Goal: Task Accomplishment & Management: Complete application form

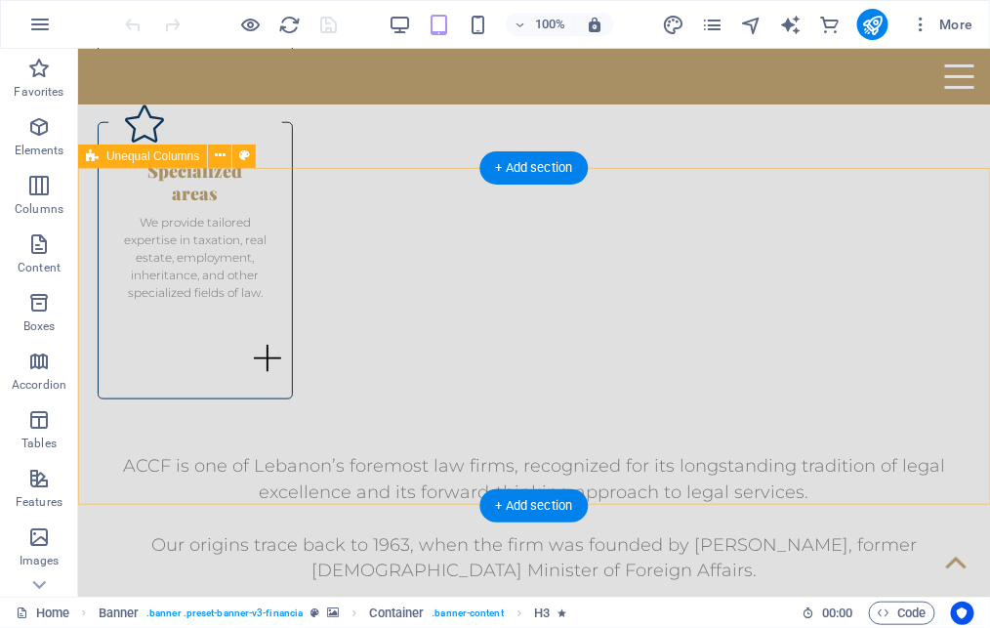
scroll to position [2278, 0]
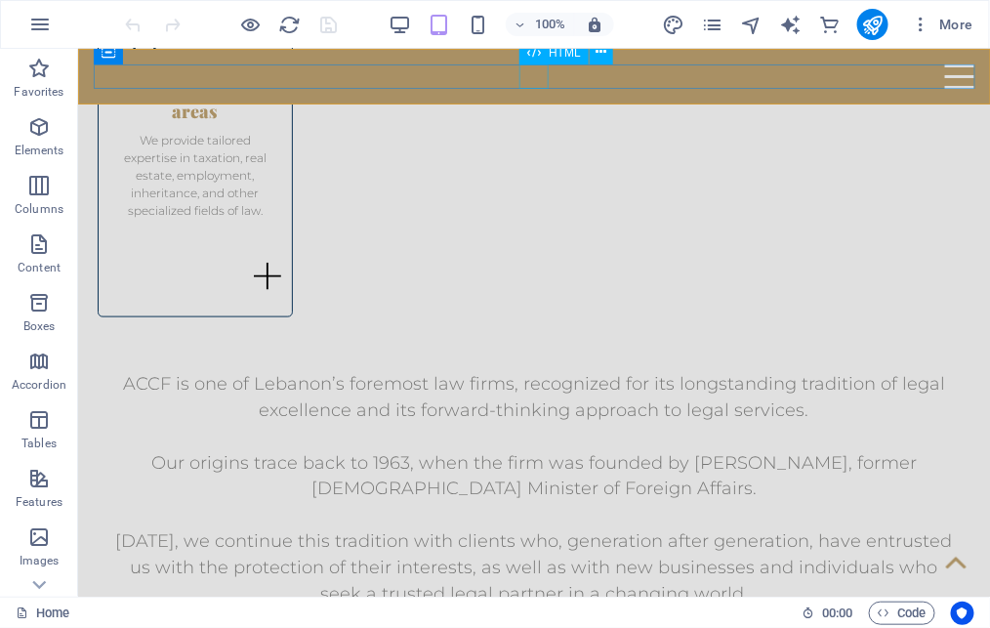
click at [520, 82] on div "Menu" at bounding box center [533, 75] width 880 height 24
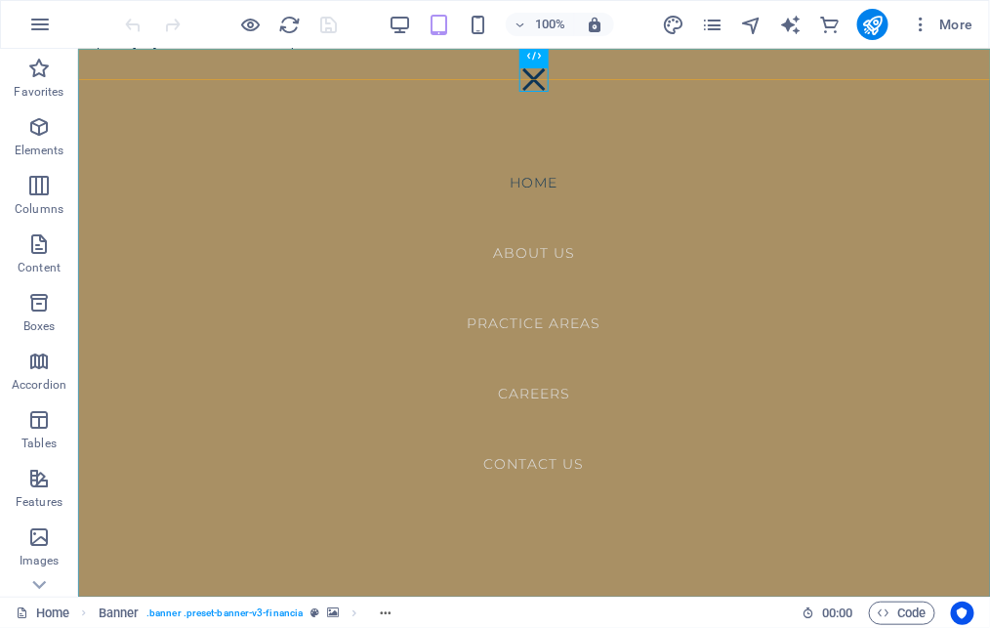
click at [540, 393] on nav "Home About us Practice areas Careers Contact US" at bounding box center [533, 322] width 912 height 548
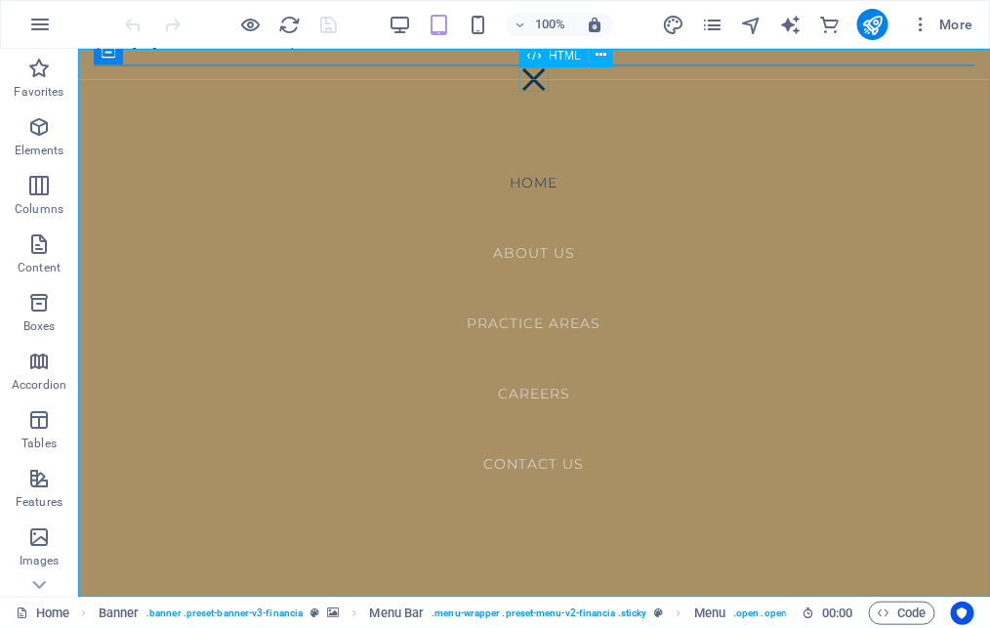
click at [536, 77] on div "Menu" at bounding box center [532, 78] width 29 height 24
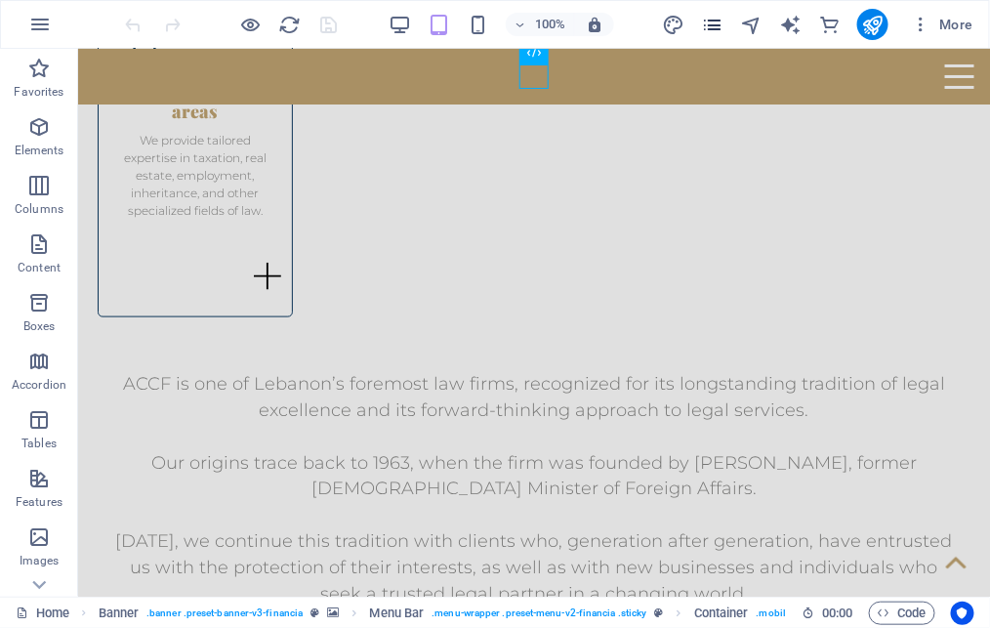
click at [715, 19] on icon "pages" at bounding box center [712, 25] width 22 height 22
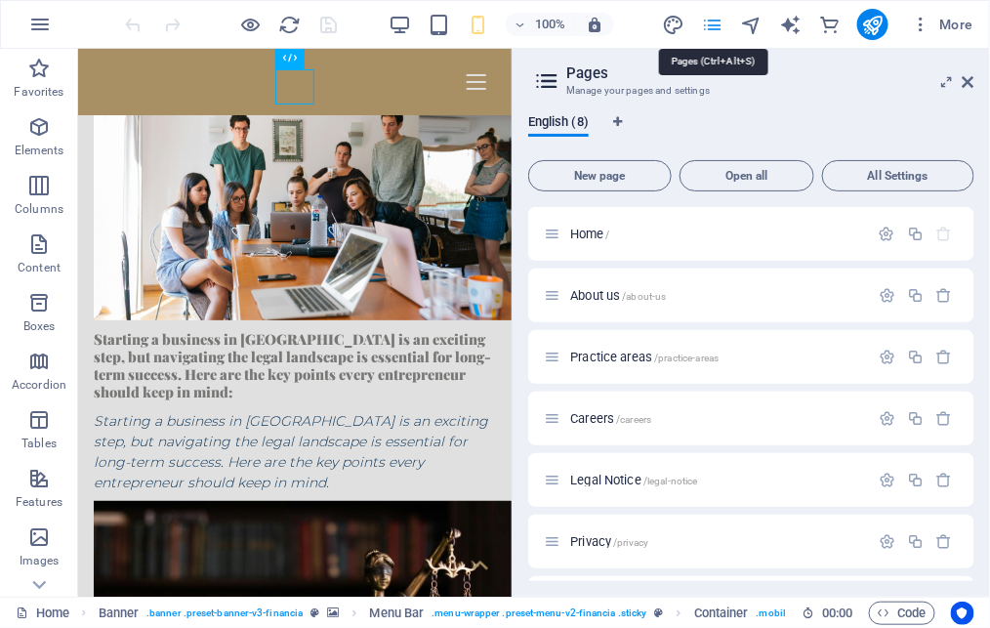
scroll to position [3637, 0]
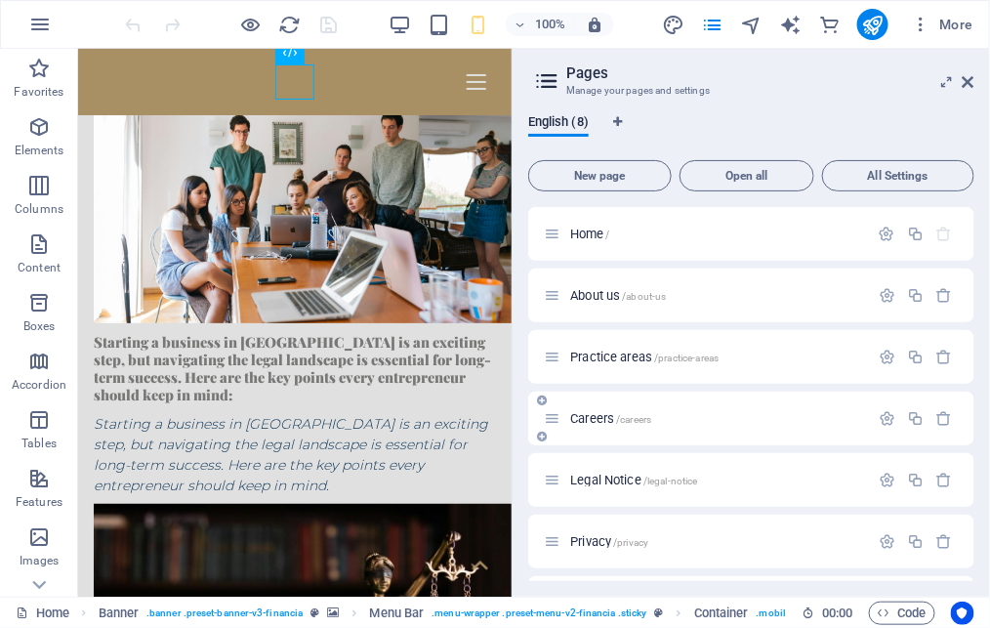
click at [594, 425] on div "Careers /careers" at bounding box center [706, 418] width 325 height 22
click at [607, 413] on span "Careers /careers" at bounding box center [610, 418] width 81 height 15
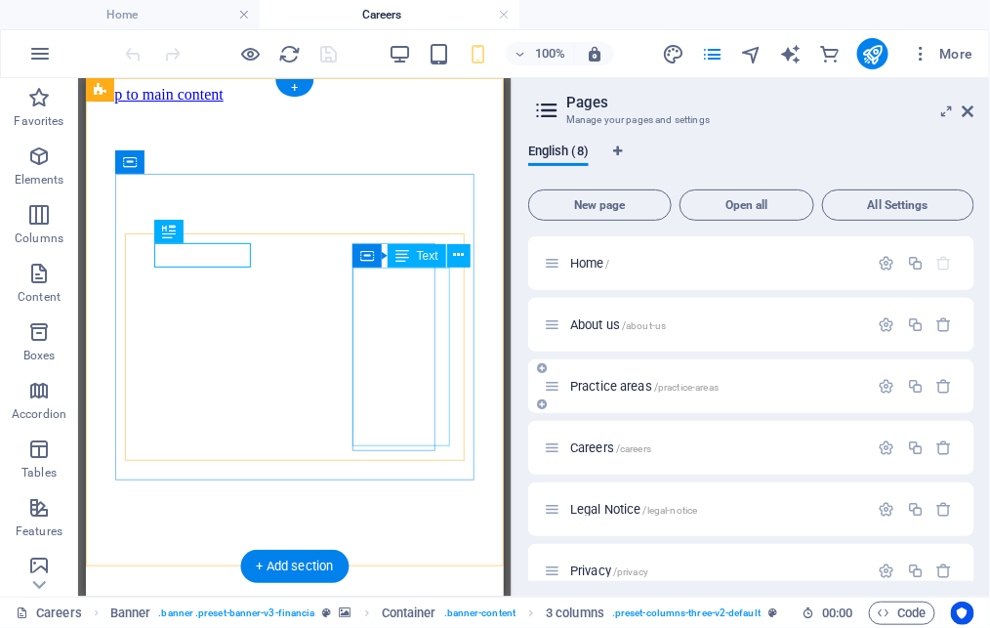
scroll to position [0, 0]
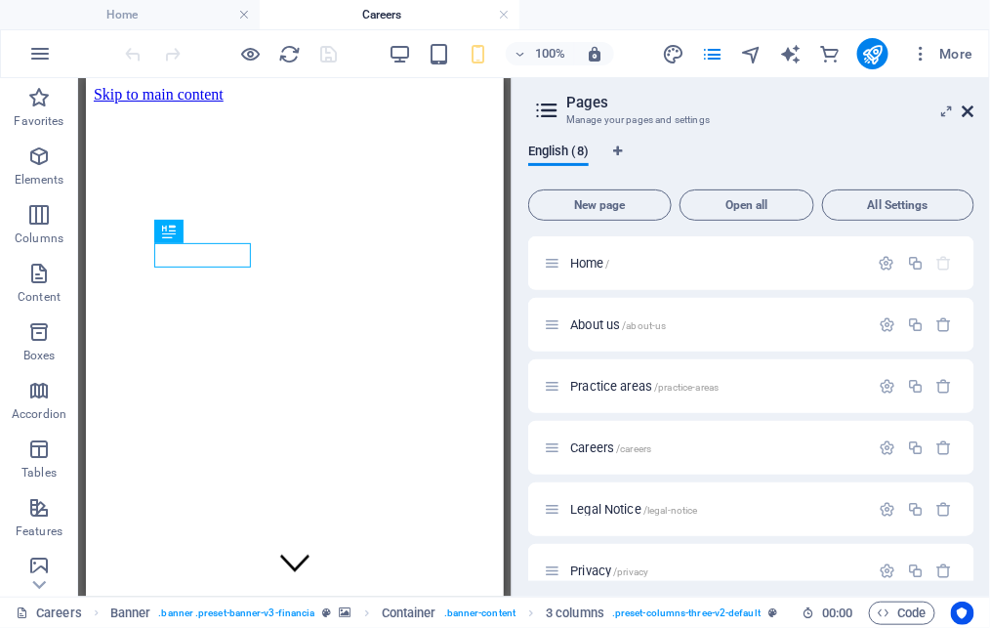
click at [966, 112] on icon at bounding box center [968, 111] width 12 height 16
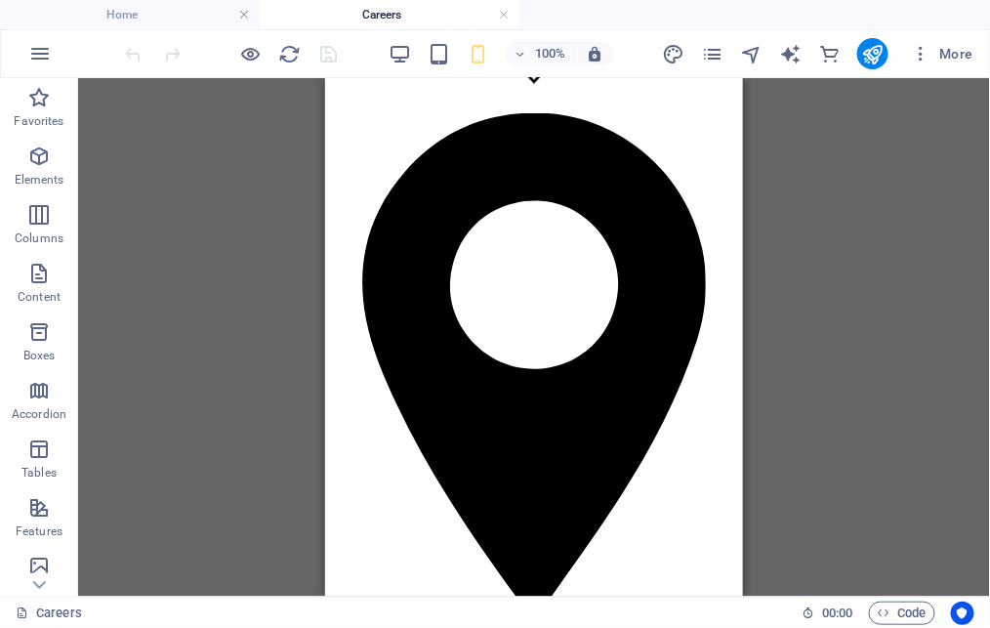
scroll to position [573, 0]
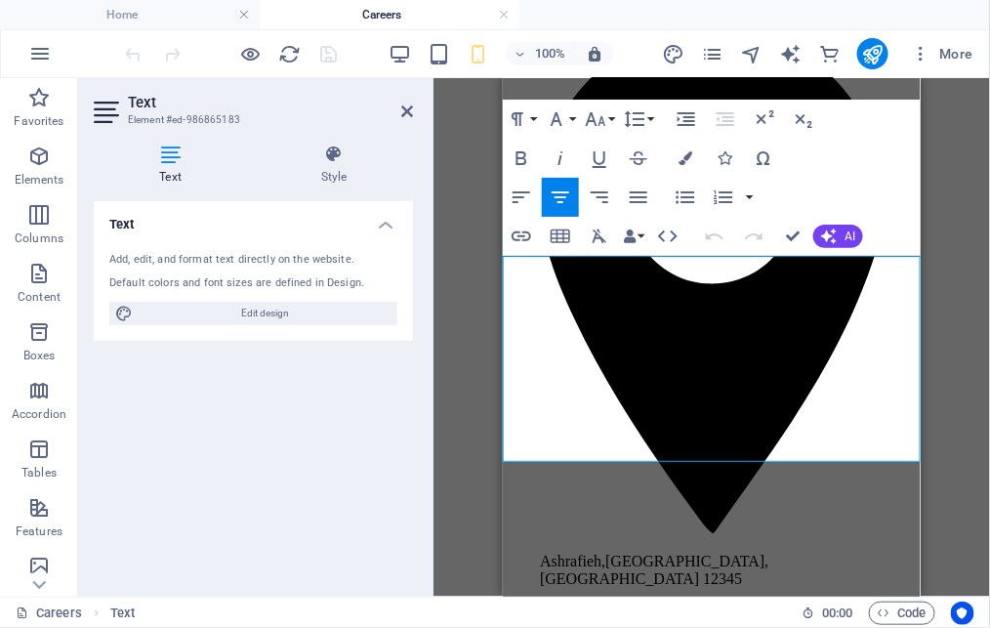
copy div "We are always looking for talented individuals who want to grow, take part in m…"
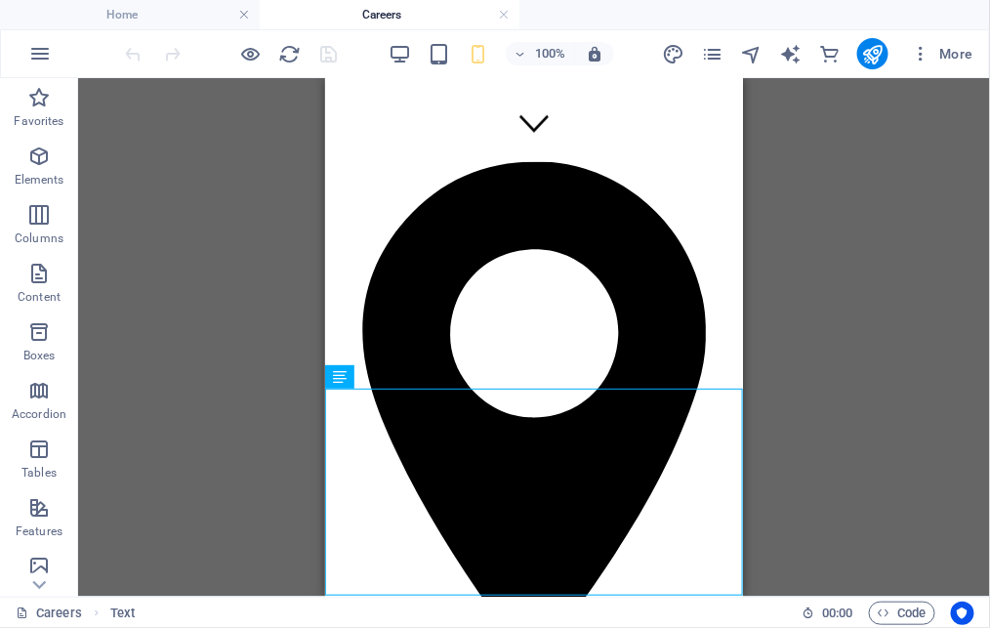
scroll to position [420, 0]
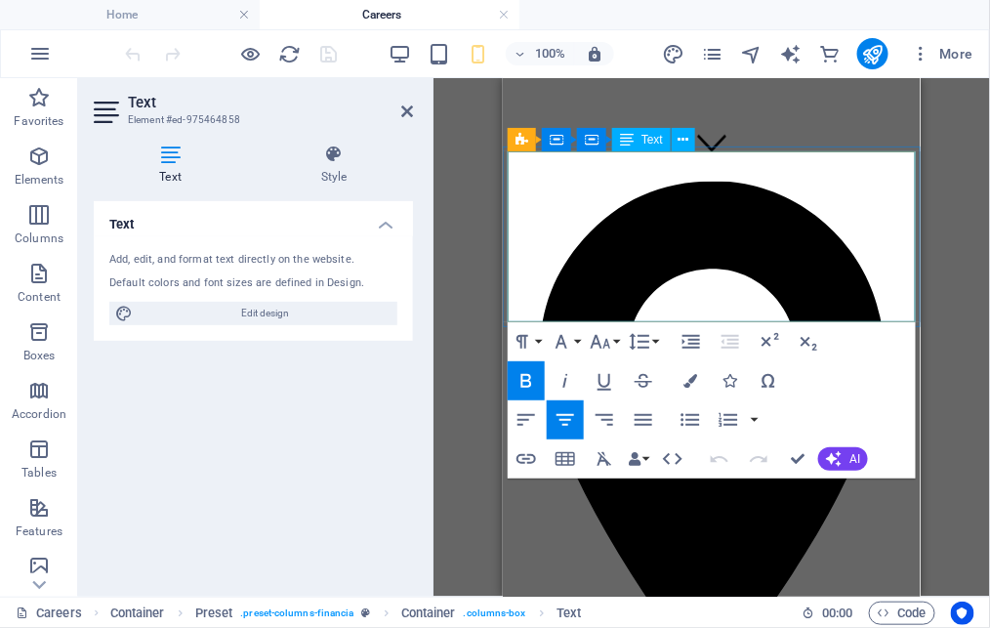
copy strong "Join a team where tradition meets ambition."
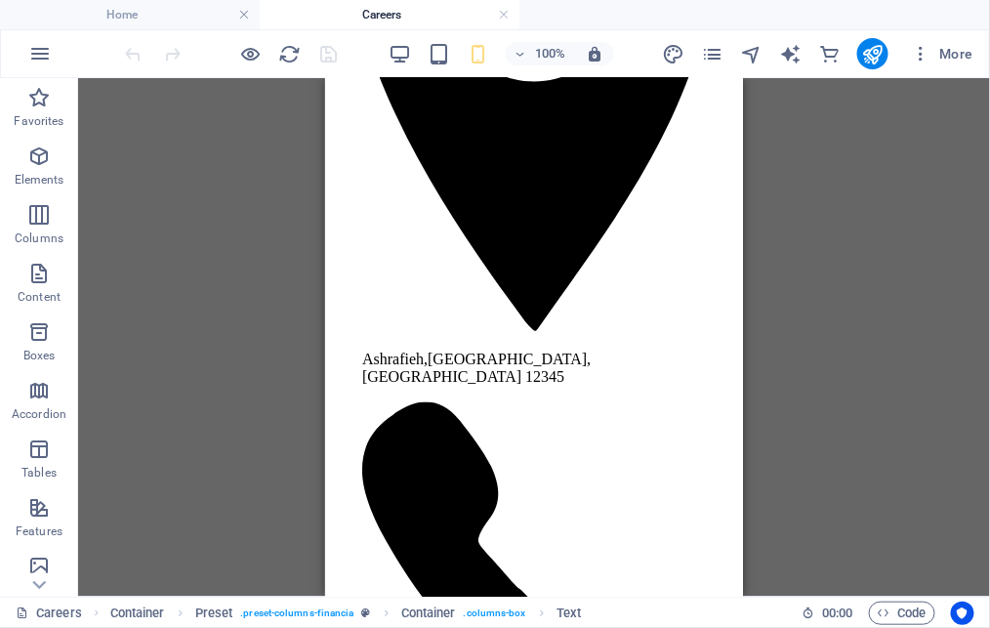
scroll to position [768, 0]
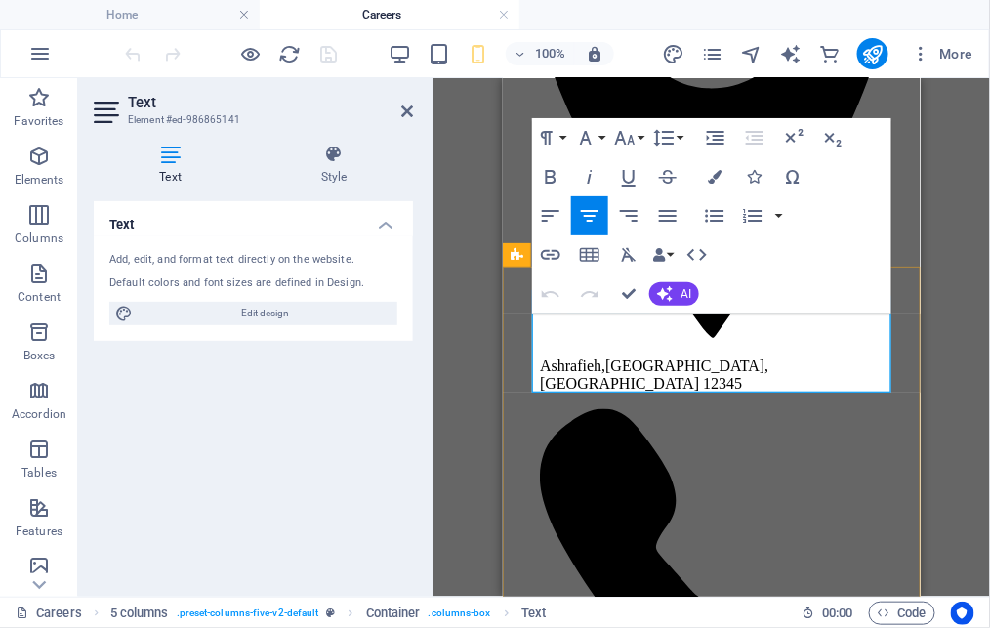
copy span "exposure to high-profile and complex matters that shape industries and policies."
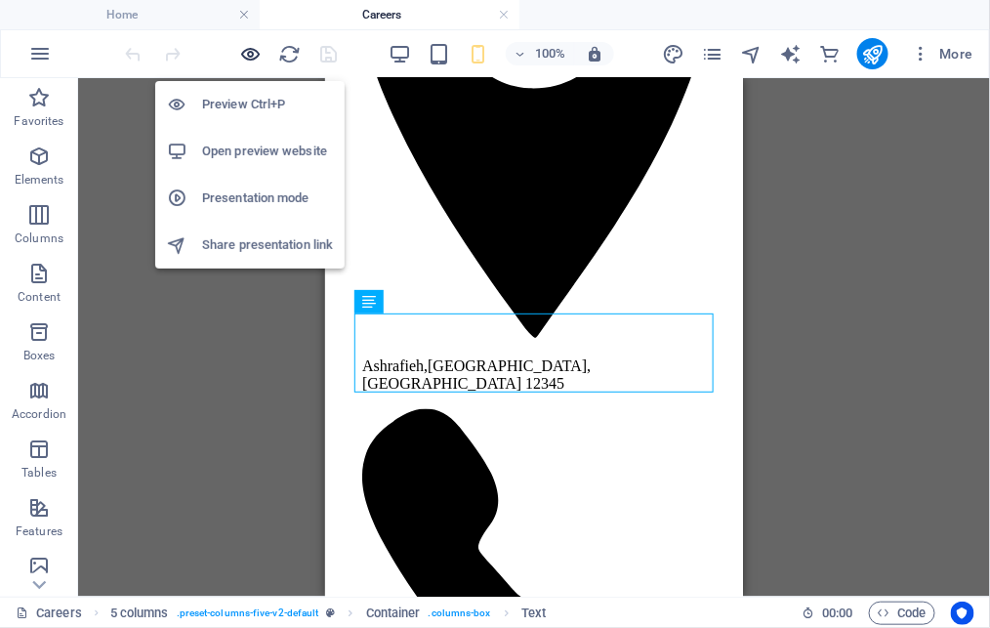
click at [256, 54] on icon "button" at bounding box center [251, 54] width 22 height 22
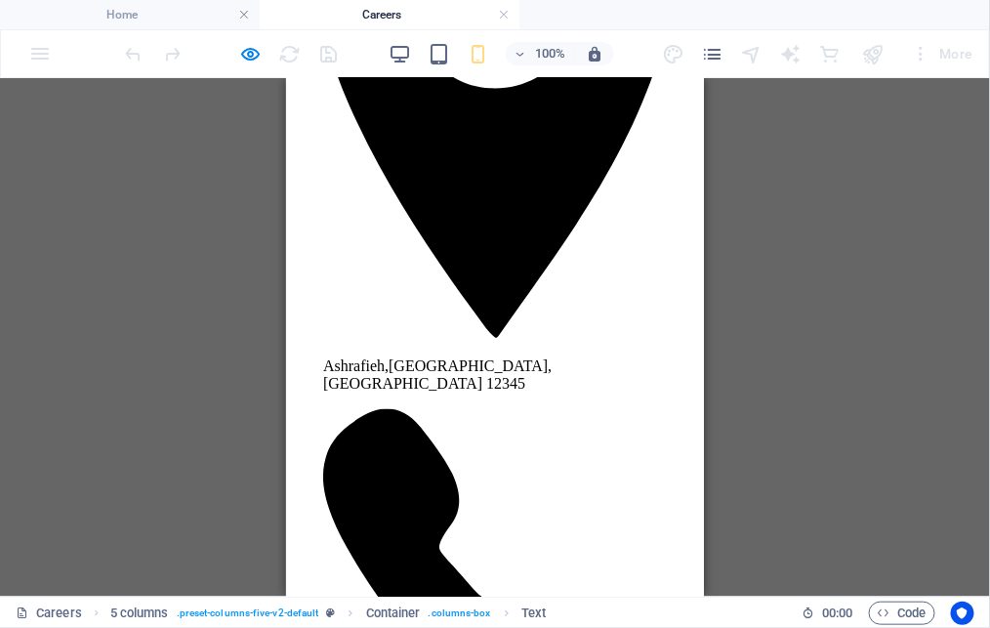
drag, startPoint x: 437, startPoint y: 303, endPoint x: 598, endPoint y: 526, distance: 275.5
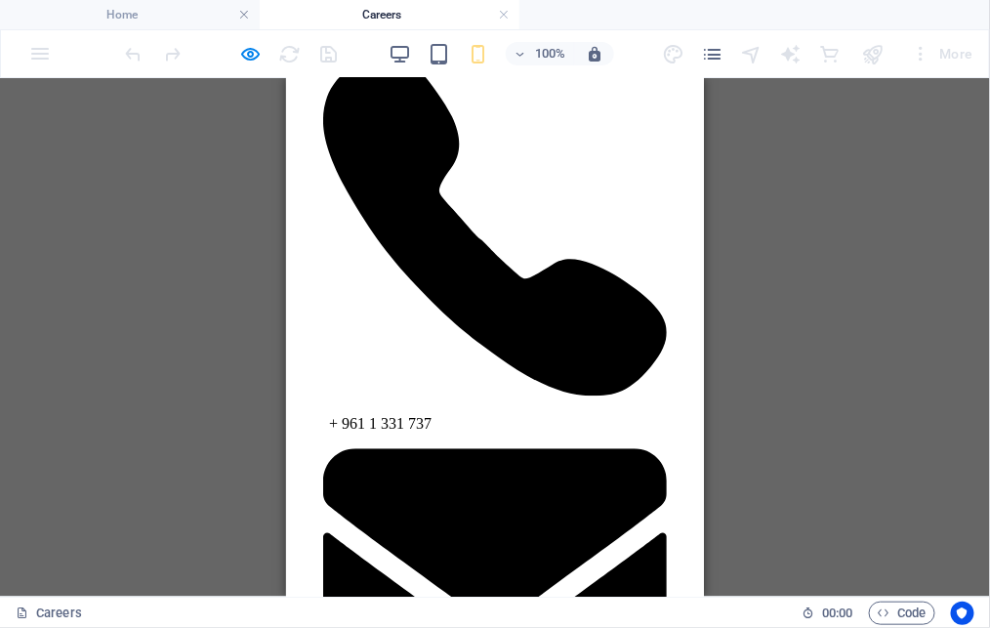
scroll to position [1207, 0]
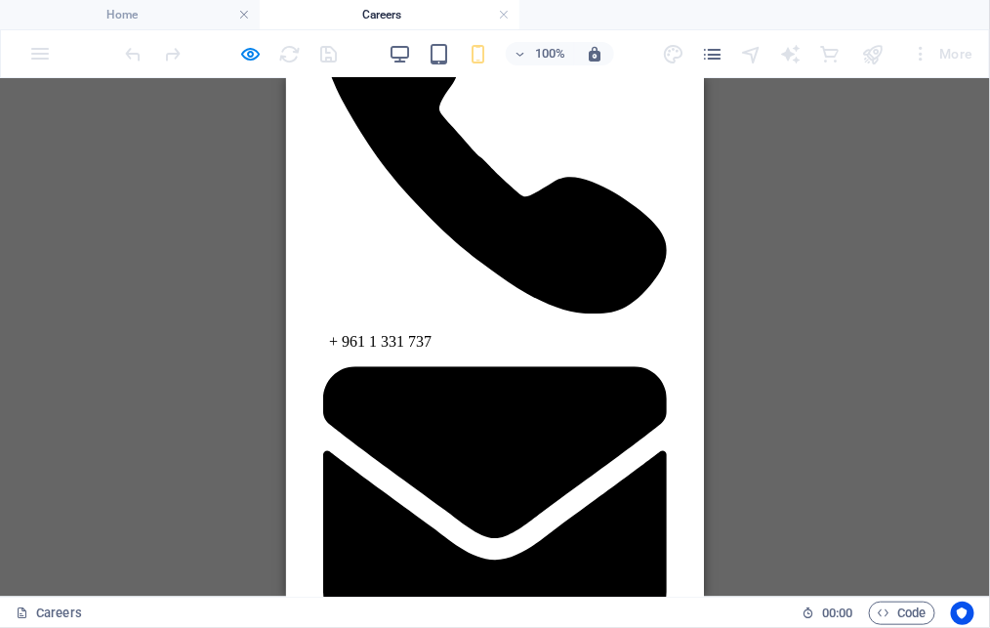
copy div "Challenging cases exposure to high-profile and complex matters that shape indus…"
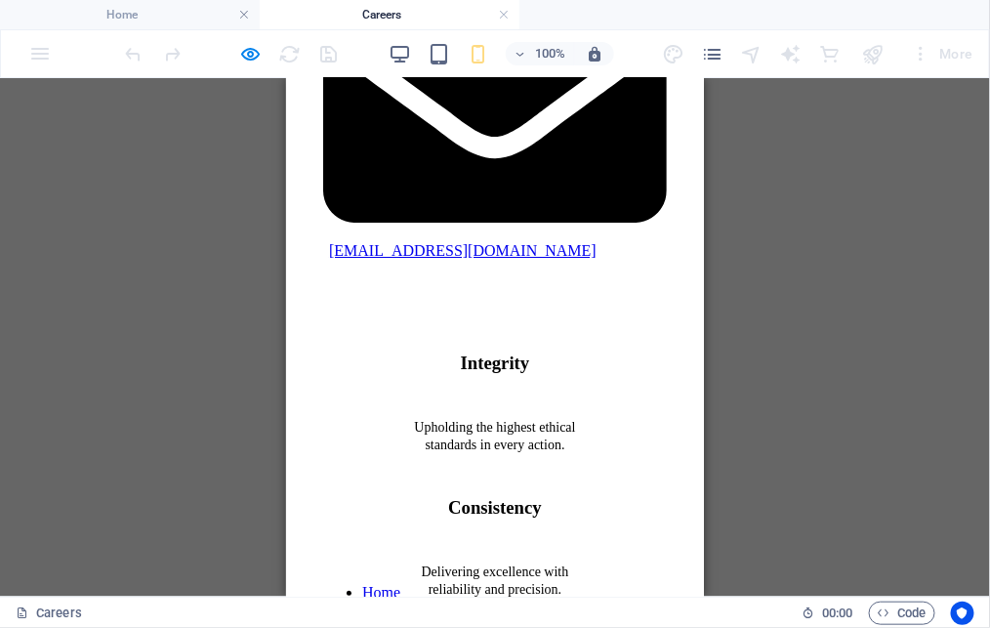
scroll to position [1639, 0]
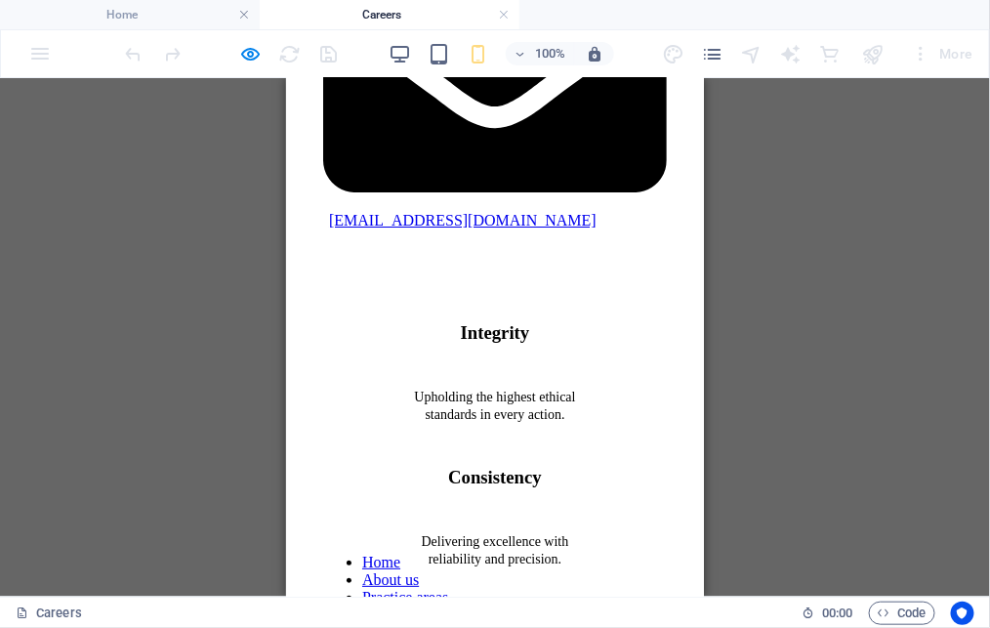
drag, startPoint x: 342, startPoint y: 270, endPoint x: 583, endPoint y: 391, distance: 269.8
copy span "Join us for a first immersion into the profession. You will work alongside expe…"
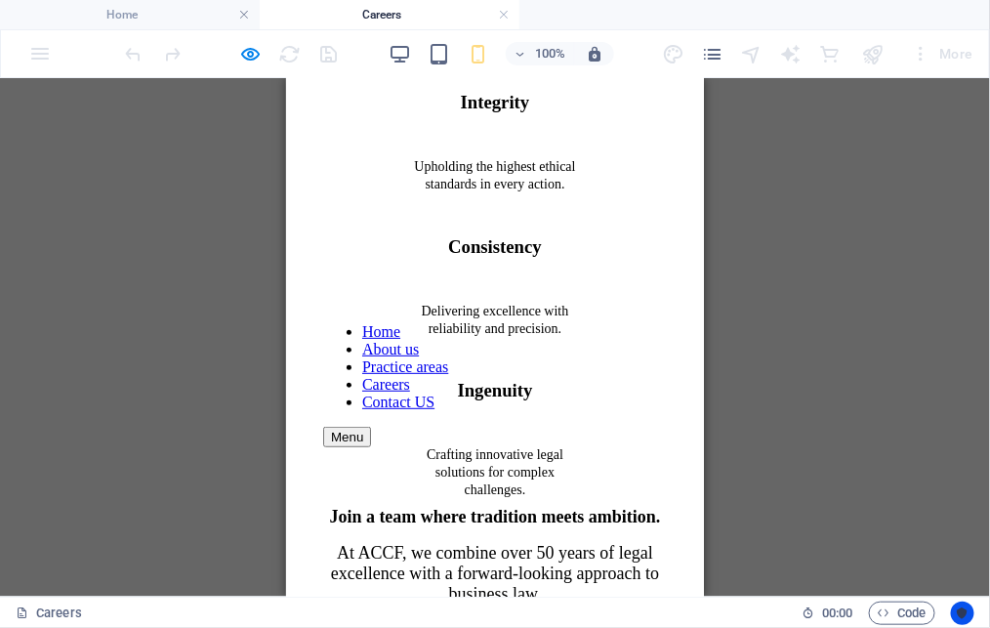
scroll to position [1872, 0]
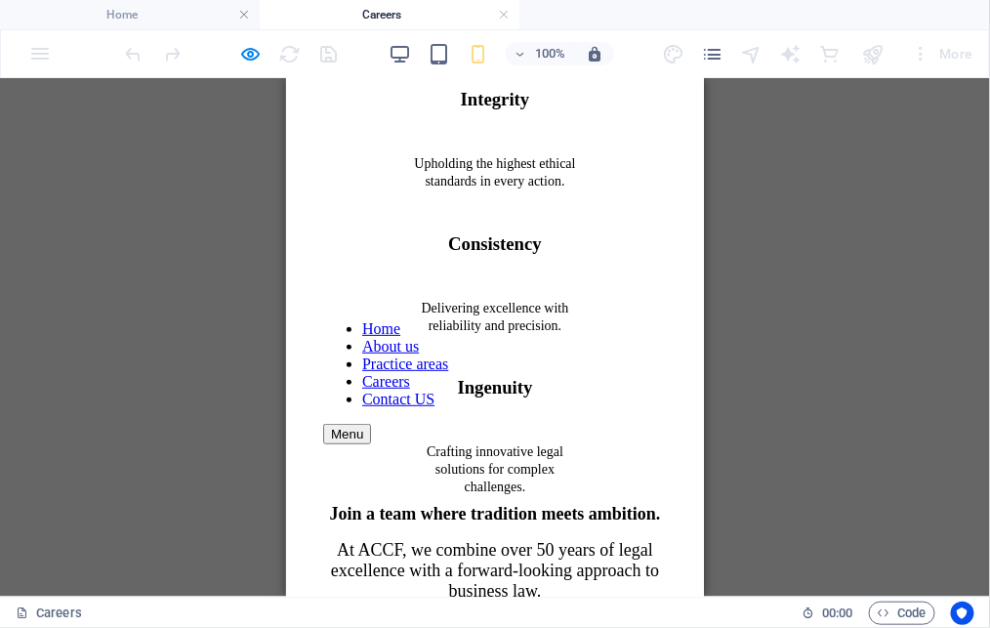
drag, startPoint x: 343, startPoint y: 397, endPoint x: 631, endPoint y: 525, distance: 315.1
copy span "Take the next step in your career. At ACCF, you will handle complex mandates, a…"
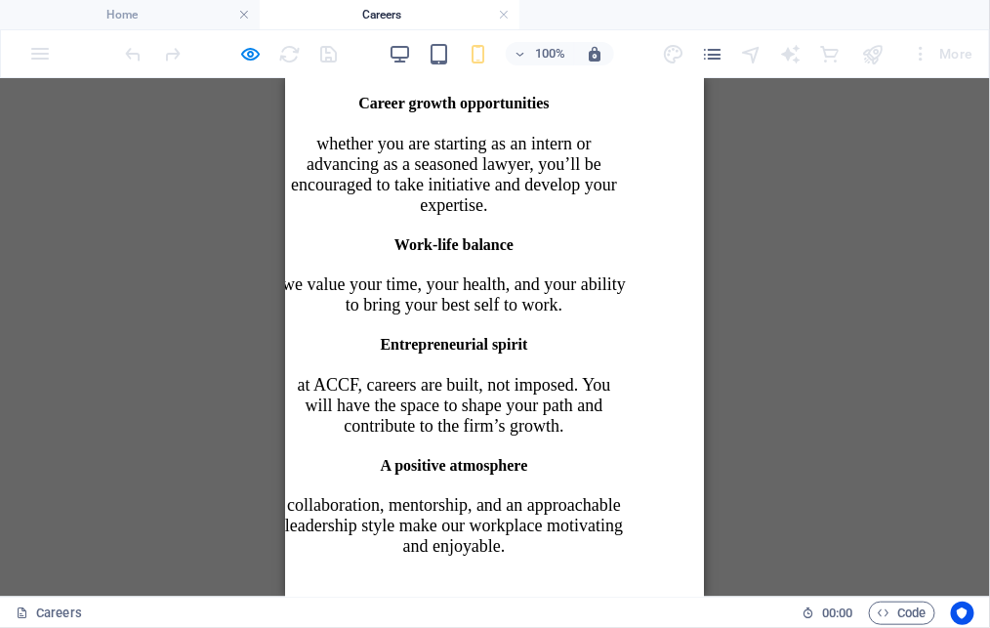
scroll to position [2750, 66]
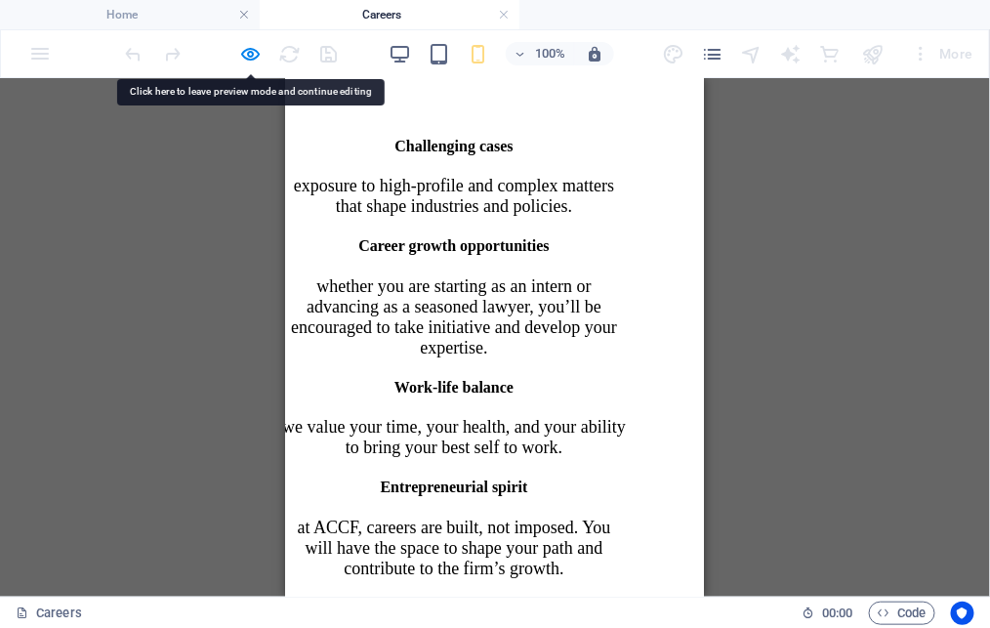
copy h4 "personal"
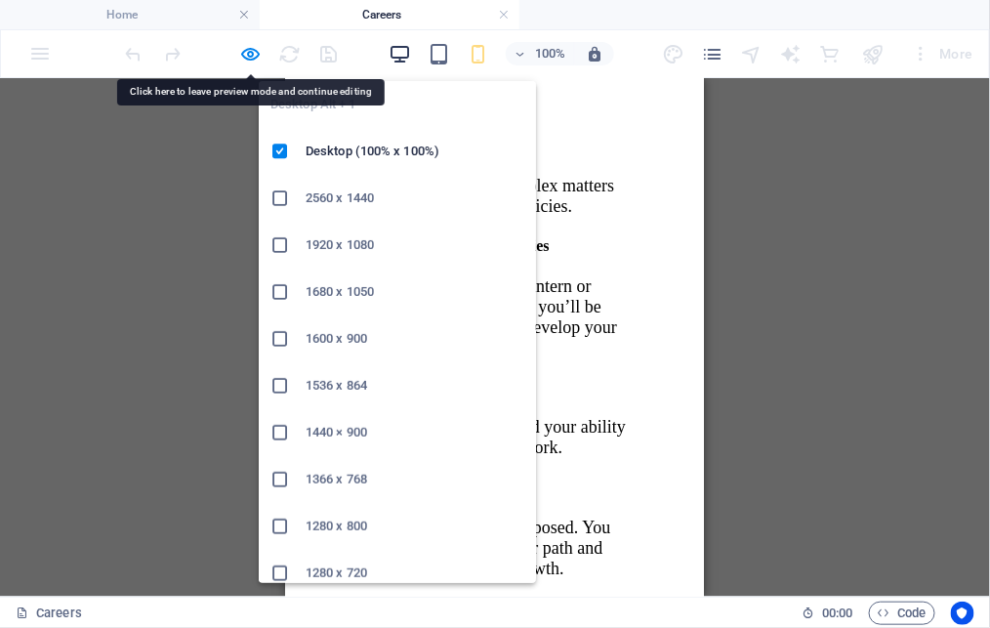
click at [398, 56] on icon "button" at bounding box center [399, 54] width 22 height 22
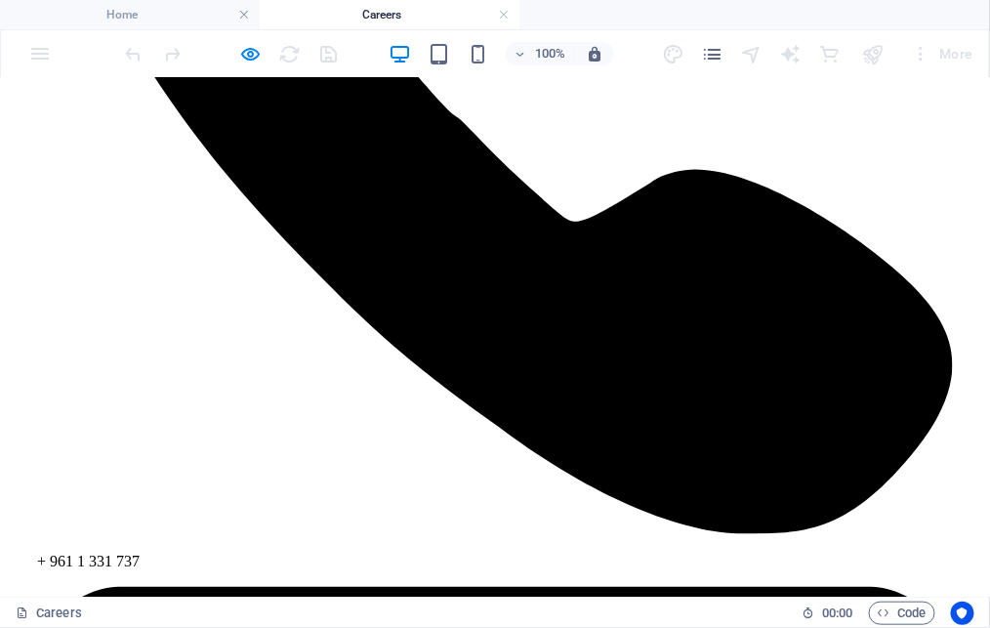
scroll to position [2380, 0]
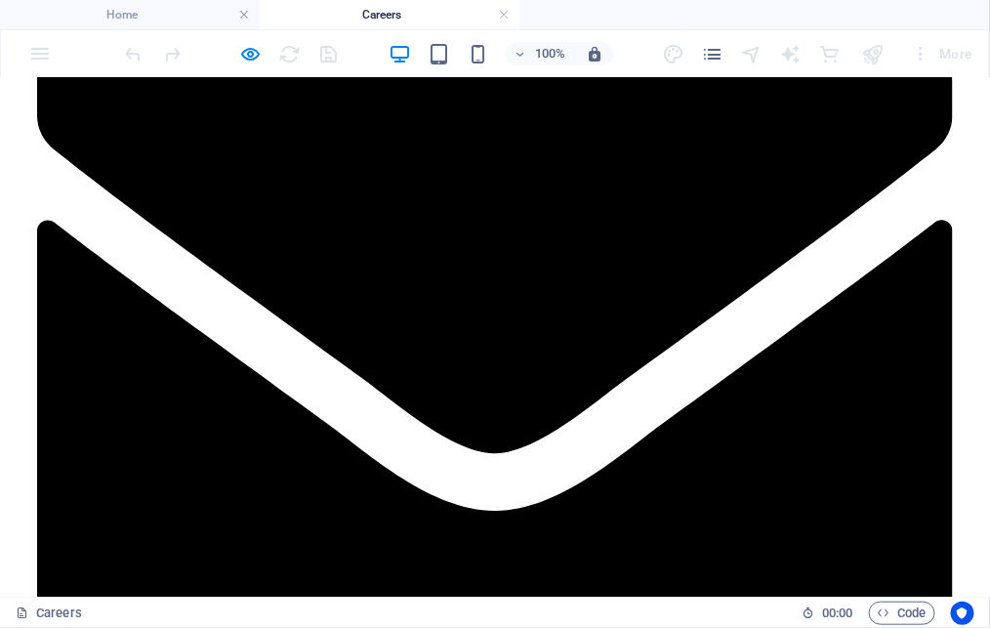
scroll to position [2992, 0]
